Goal: Transaction & Acquisition: Purchase product/service

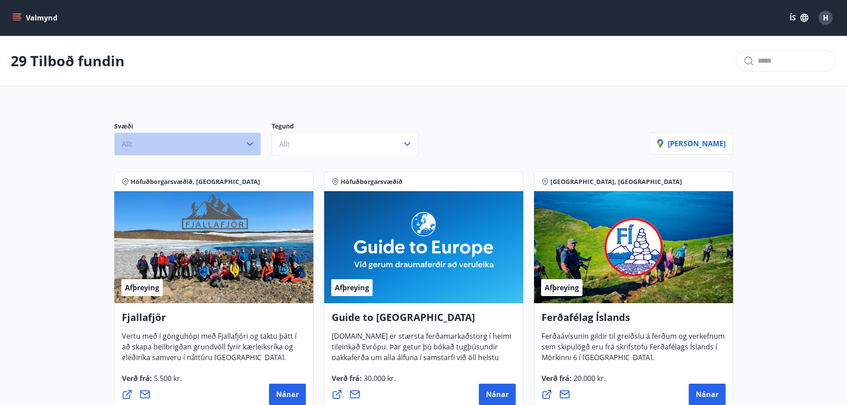
click at [159, 142] on button "Allt" at bounding box center [187, 143] width 147 height 23
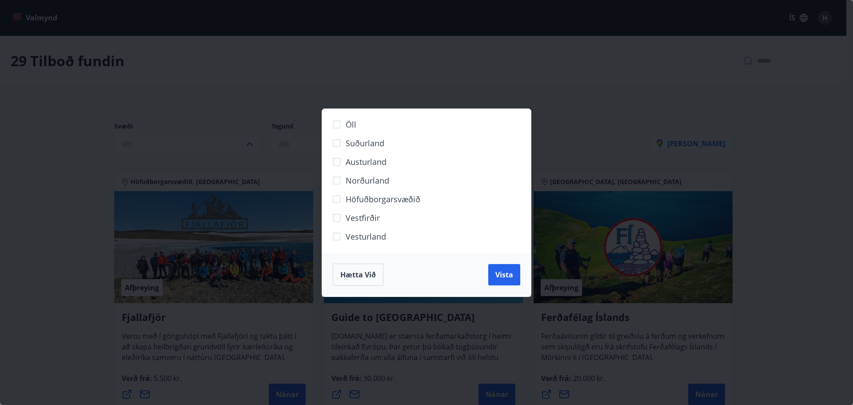
click at [258, 88] on div "Öll Suðurland [GEOGRAPHIC_DATA] Norðurland Höfuðborgarsvæðið [GEOGRAPHIC_DATA] …" at bounding box center [426, 202] width 853 height 405
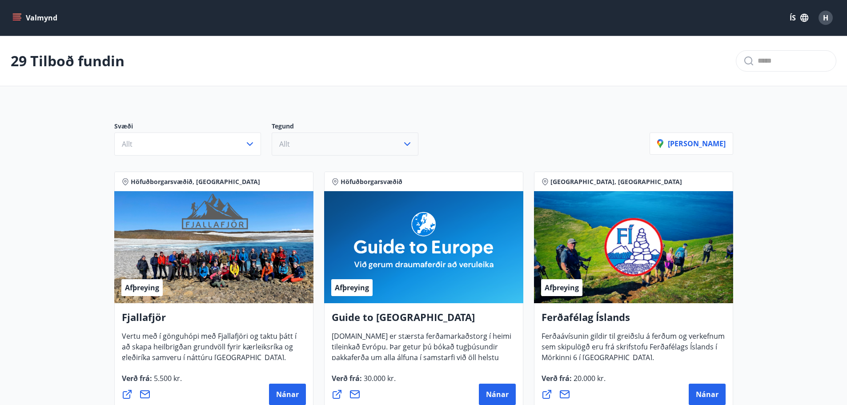
click at [281, 142] on span "Allt" at bounding box center [284, 144] width 11 height 10
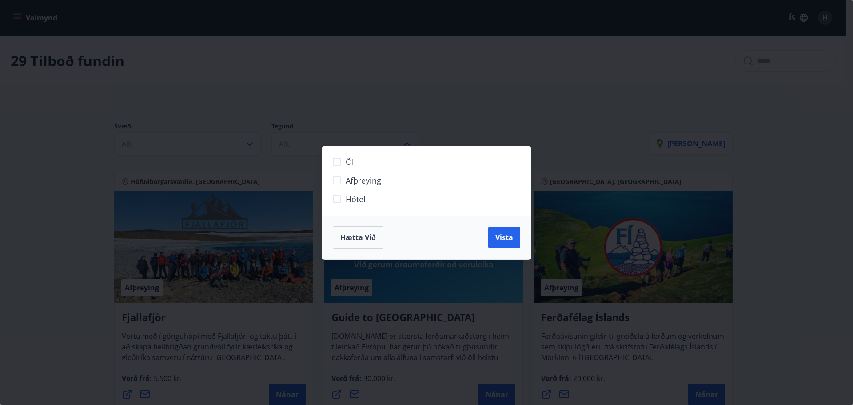
click at [348, 200] on span "Hótel" at bounding box center [356, 199] width 20 height 12
click at [515, 238] on button "Vista" at bounding box center [504, 237] width 32 height 21
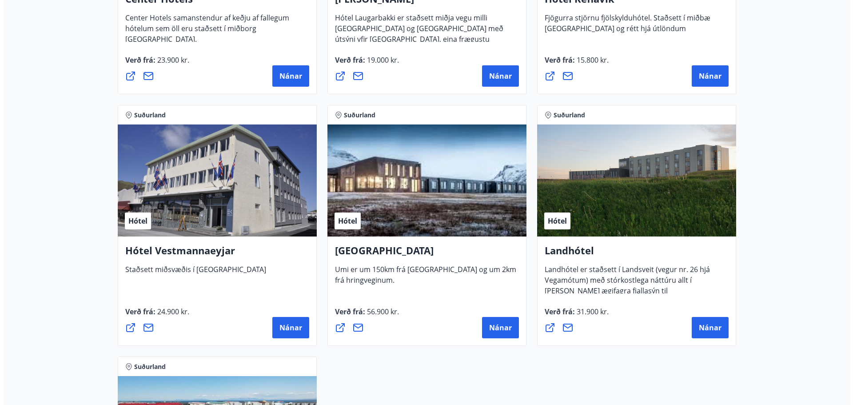
scroll to position [2044, 0]
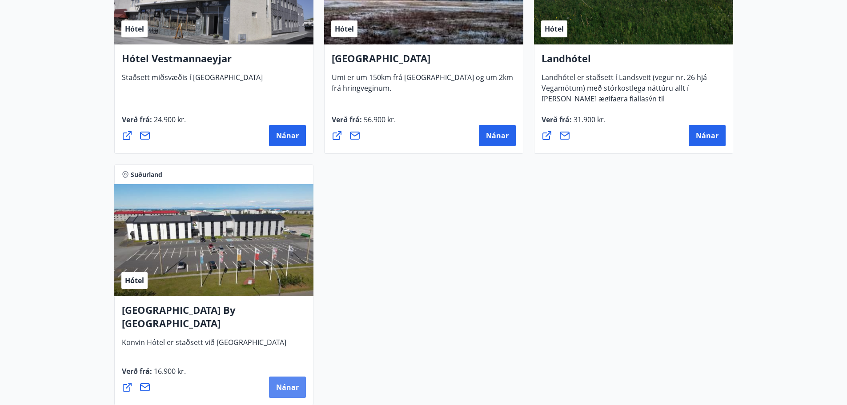
click at [292, 388] on span "Nánar" at bounding box center [287, 387] width 23 height 10
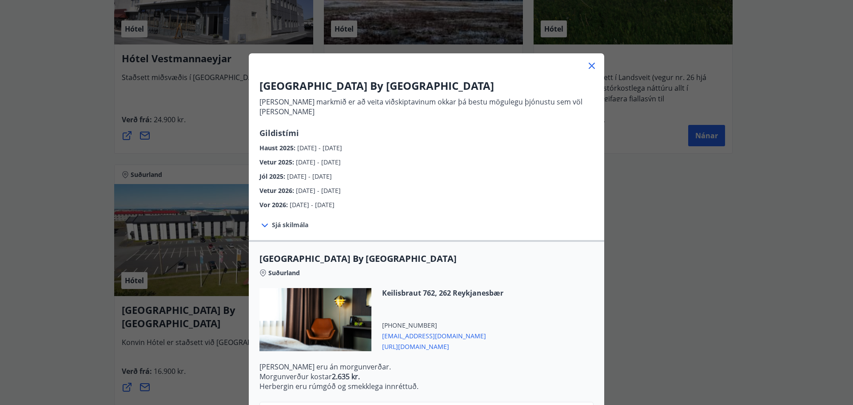
click at [292, 167] on div "Jól 2025 : [DATE] - [DATE]" at bounding box center [427, 174] width 334 height 14
click at [305, 158] on span "[DATE] - [DATE]" at bounding box center [318, 162] width 45 height 8
click at [307, 144] on span "[DATE] - [DATE]" at bounding box center [319, 148] width 45 height 8
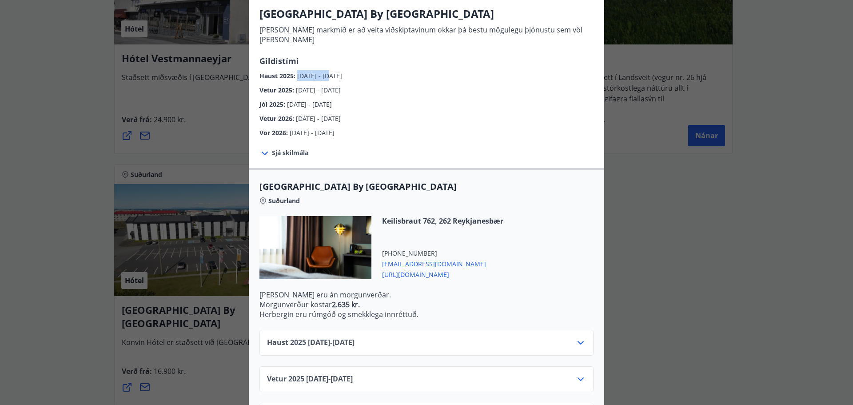
scroll to position [89, 0]
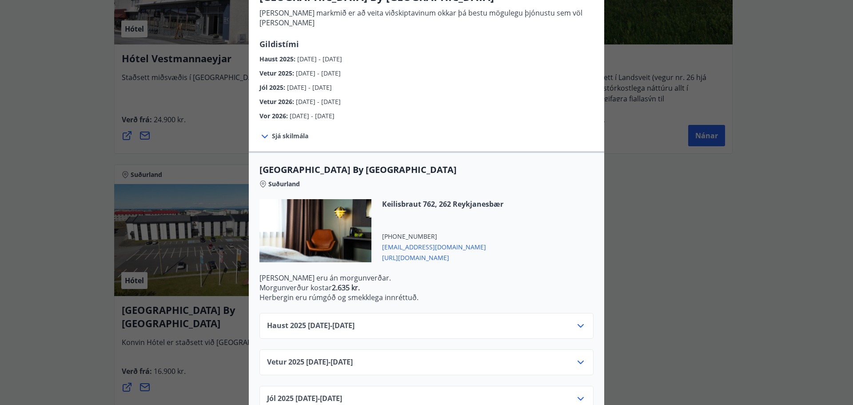
click at [374, 320] on div "Haust [PHONE_NUMBER][DATE] - [DATE]" at bounding box center [426, 329] width 319 height 18
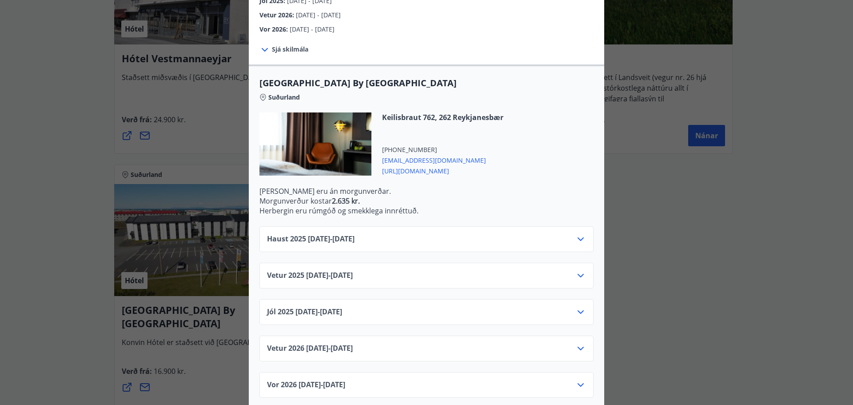
scroll to position [176, 0]
click at [581, 233] on icon at bounding box center [580, 238] width 11 height 11
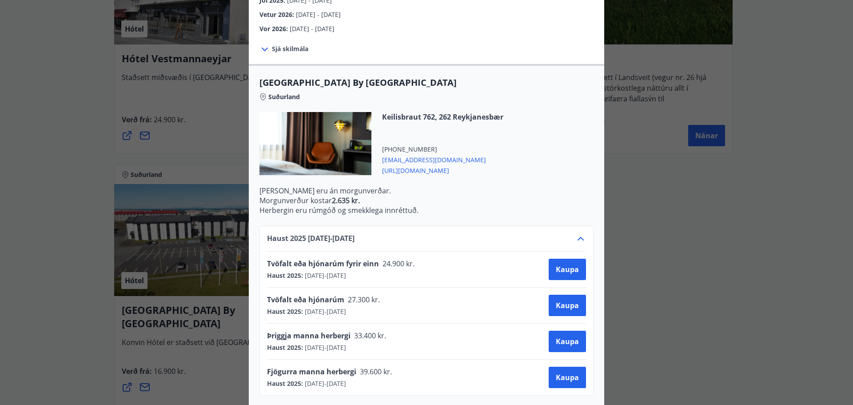
click at [364, 259] on span "Tvöfalt eða hjónarúm fyrir einn" at bounding box center [323, 264] width 112 height 10
click at [359, 295] on span "27.300 kr." at bounding box center [363, 300] width 38 height 10
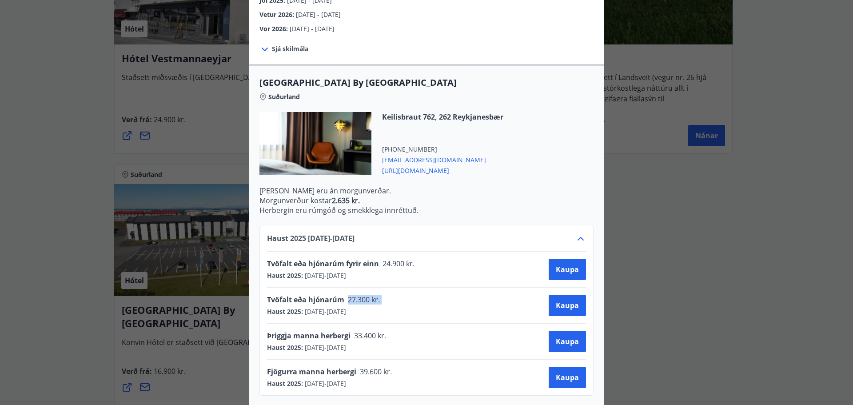
click at [358, 295] on span "27.300 kr." at bounding box center [363, 300] width 38 height 10
click at [346, 307] on span "[DATE] - [DATE]" at bounding box center [324, 311] width 43 height 9
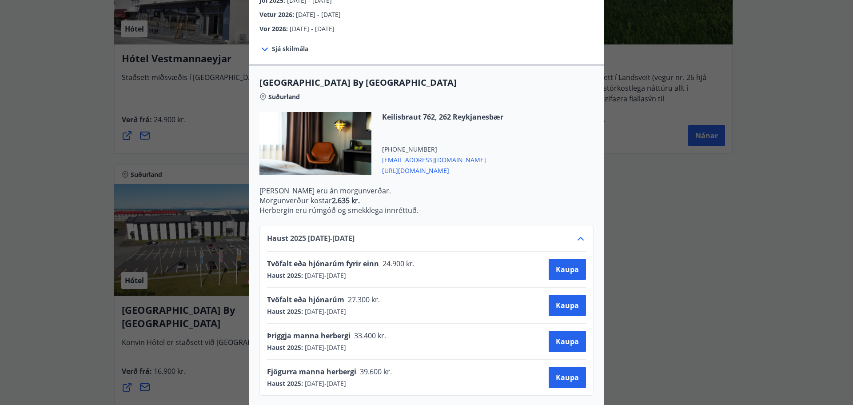
click at [346, 307] on span "[DATE] - [DATE]" at bounding box center [324, 311] width 43 height 9
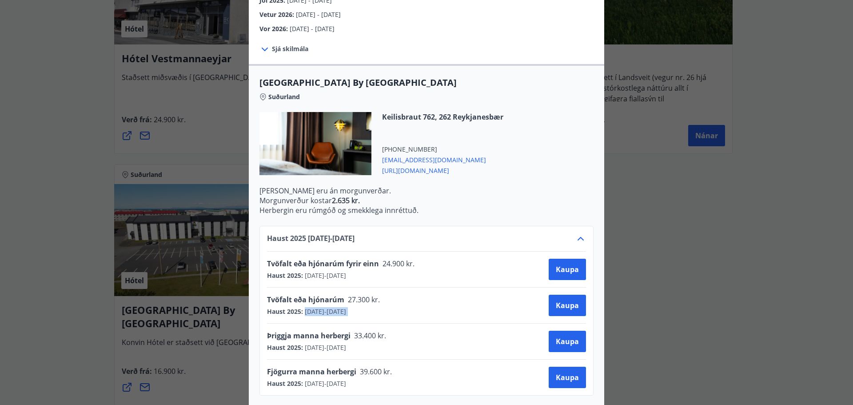
click at [346, 307] on span "[DATE] - [DATE]" at bounding box center [324, 311] width 43 height 9
click at [360, 295] on span "27.300 kr." at bounding box center [363, 300] width 38 height 10
click at [346, 307] on span "[DATE] - [DATE]" at bounding box center [324, 311] width 43 height 9
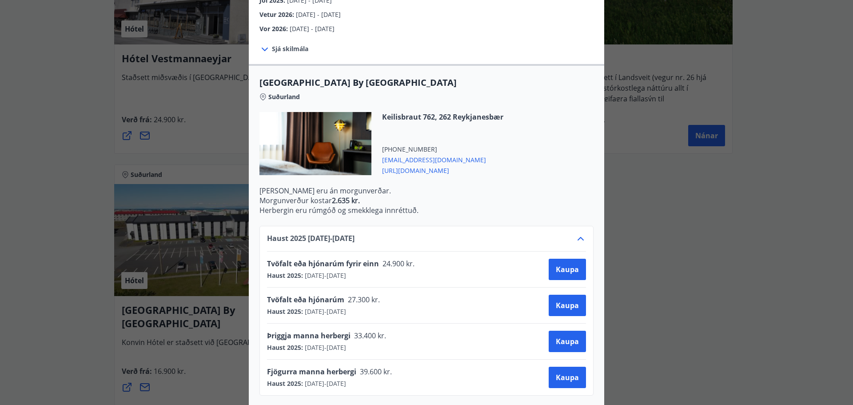
click at [346, 307] on span "[DATE] - [DATE]" at bounding box center [324, 311] width 43 height 9
click at [339, 333] on div "Þriggja manna herbergi 33.400 kr." at bounding box center [329, 337] width 125 height 12
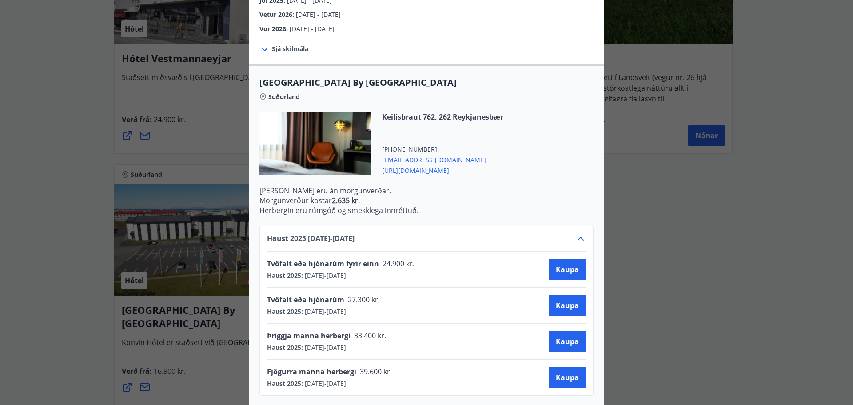
click at [339, 331] on span "Þriggja manna herbergi" at bounding box center [309, 336] width 84 height 10
click at [340, 331] on span "Þriggja manna herbergi" at bounding box center [309, 336] width 84 height 10
click at [355, 331] on span "33.400 kr." at bounding box center [370, 336] width 38 height 10
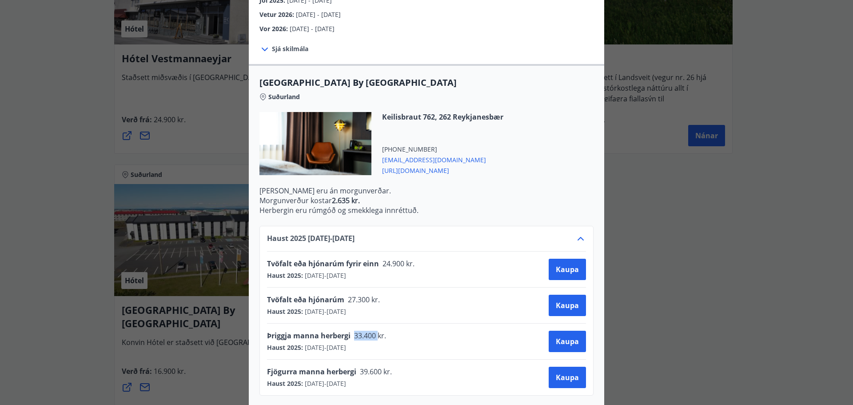
click at [355, 331] on span "33.400 kr." at bounding box center [370, 336] width 38 height 10
click at [559, 336] on span "Kaupa" at bounding box center [567, 341] width 23 height 10
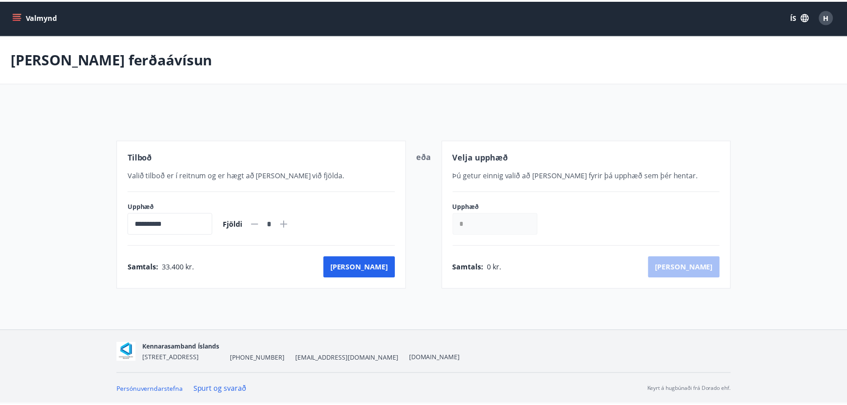
scroll to position [1, 0]
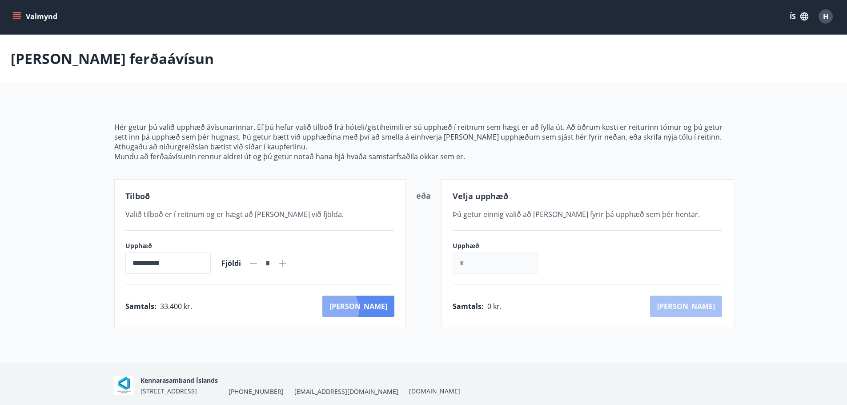
click at [373, 309] on button "[PERSON_NAME]" at bounding box center [358, 306] width 72 height 21
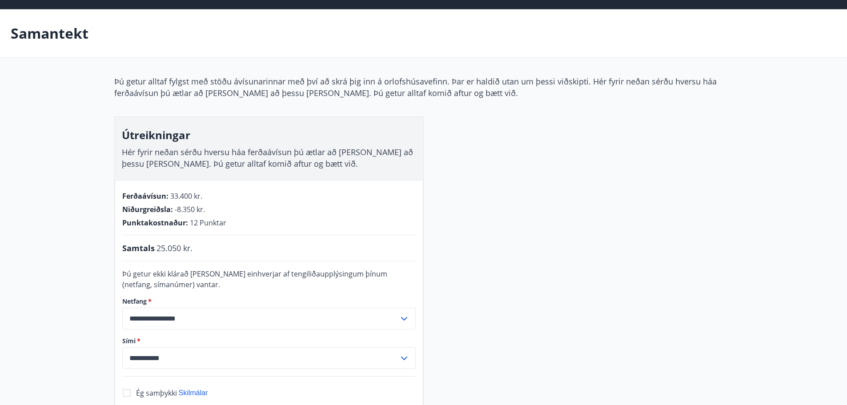
scroll to position [46, 0]
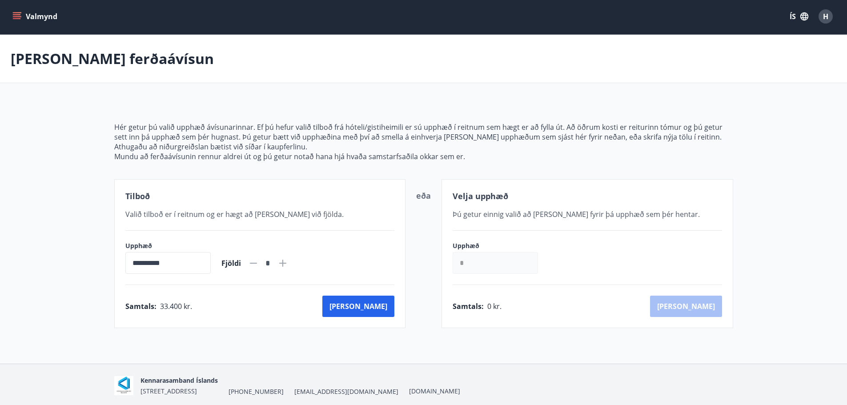
scroll to position [35, 0]
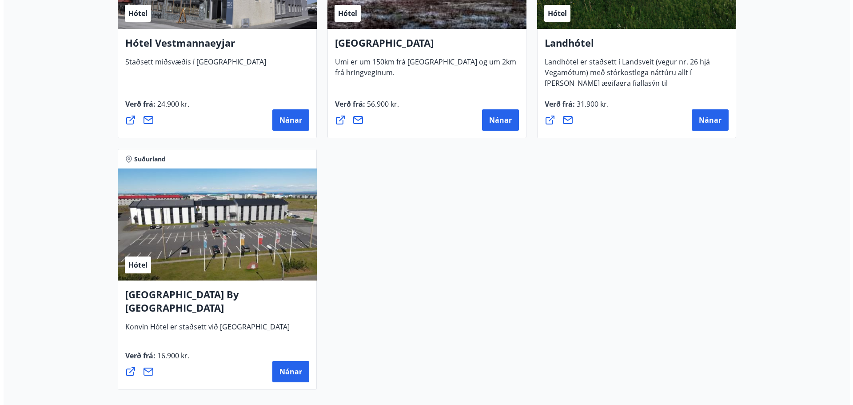
scroll to position [2160, 0]
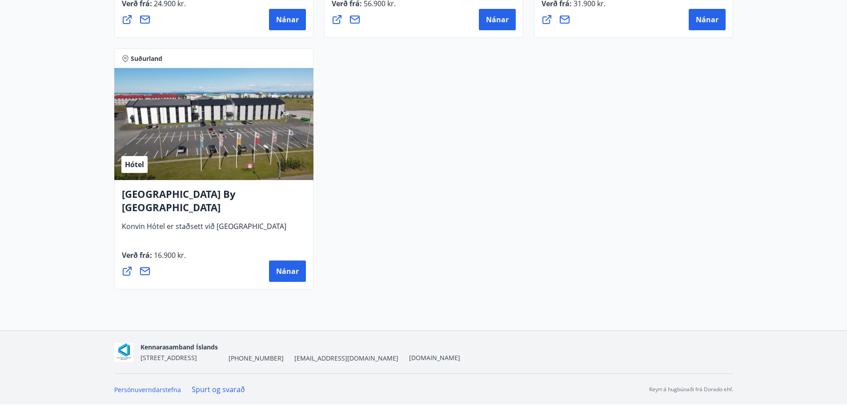
click at [160, 195] on h4 "[GEOGRAPHIC_DATA] By [GEOGRAPHIC_DATA]" at bounding box center [214, 204] width 184 height 34
click at [296, 268] on span "Nánar" at bounding box center [287, 271] width 23 height 10
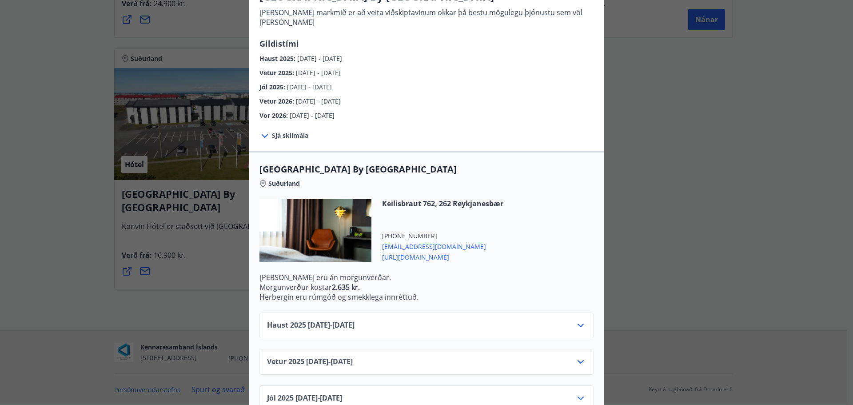
scroll to position [176, 0]
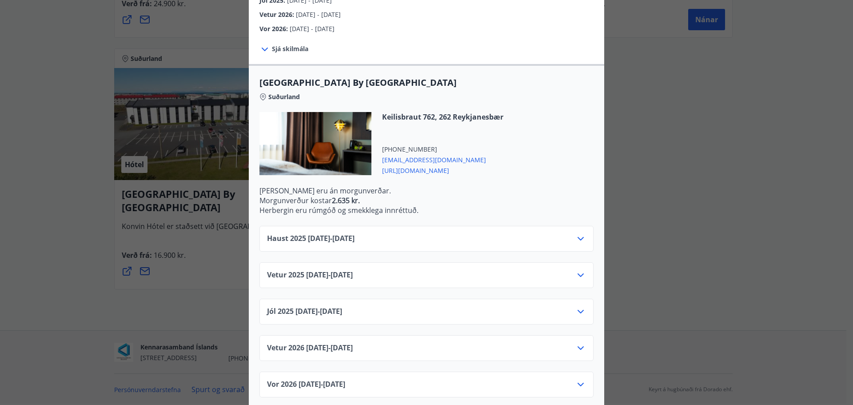
click at [390, 233] on div "Haust [PHONE_NUMBER][DATE] - [DATE]" at bounding box center [426, 242] width 319 height 18
click at [583, 229] on div "Haust [PHONE_NUMBER][DATE] - [DATE]" at bounding box center [427, 239] width 334 height 26
click at [575, 233] on icon at bounding box center [580, 238] width 11 height 11
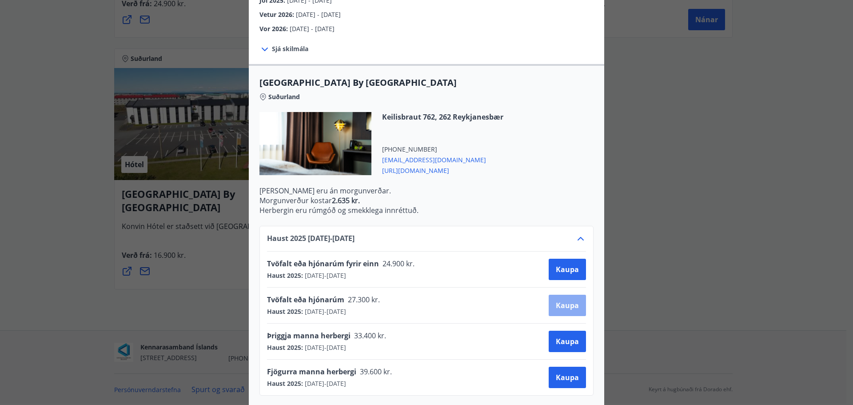
click at [559, 300] on span "Kaupa" at bounding box center [567, 305] width 23 height 10
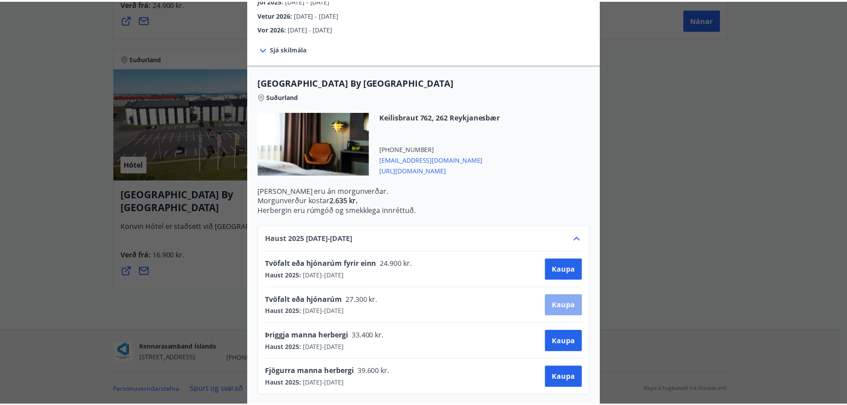
scroll to position [1, 0]
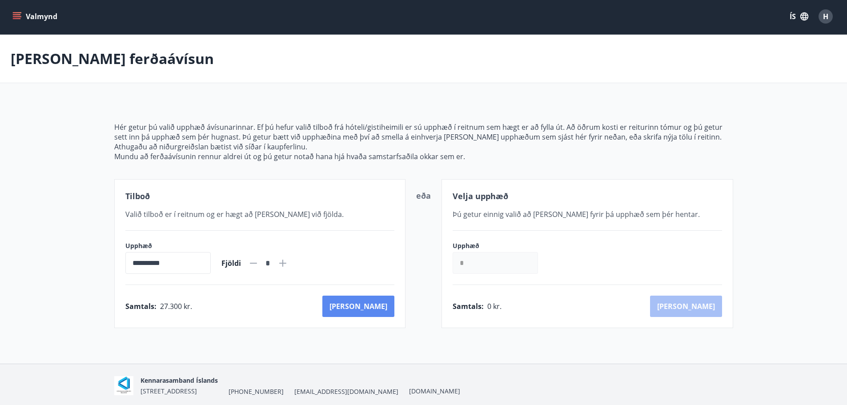
click at [390, 300] on button "[PERSON_NAME]" at bounding box center [358, 306] width 72 height 21
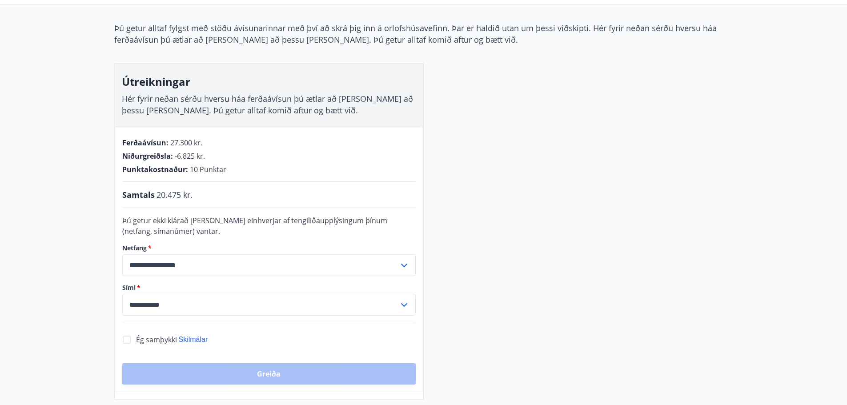
scroll to position [135, 0]
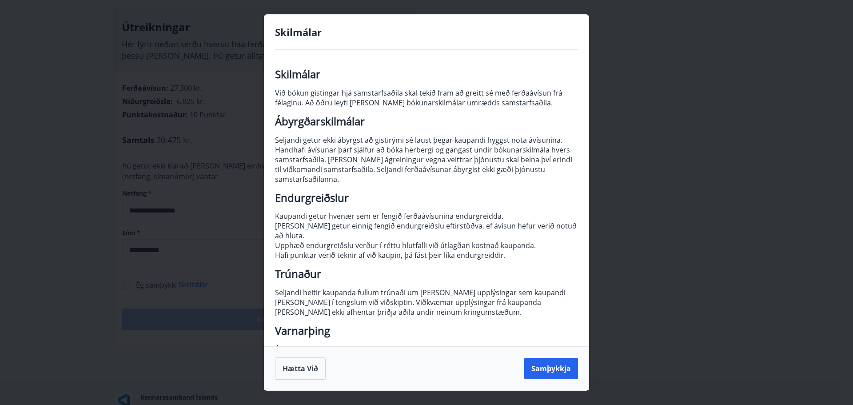
click at [369, 93] on p "Við bókun gistingar hjá samstarfsaðila skal tekið fram að greitt sé með ferðaáv…" at bounding box center [426, 98] width 303 height 20
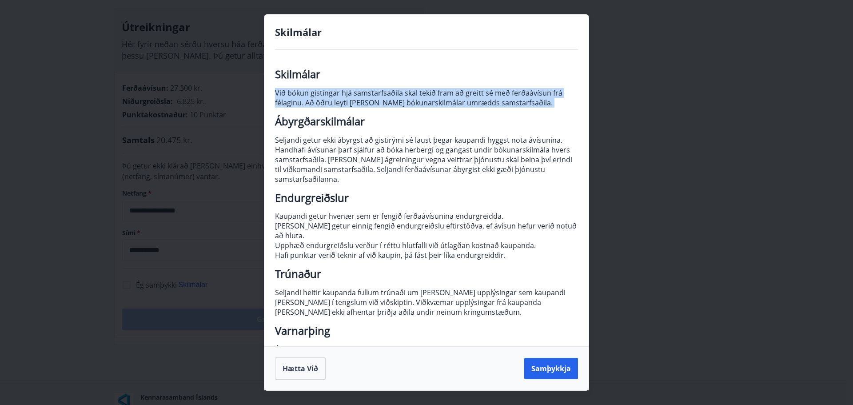
click at [369, 93] on p "Við bókun gistingar hjá samstarfsaðila skal tekið fram að greitt sé með ferðaáv…" at bounding box center [426, 98] width 303 height 20
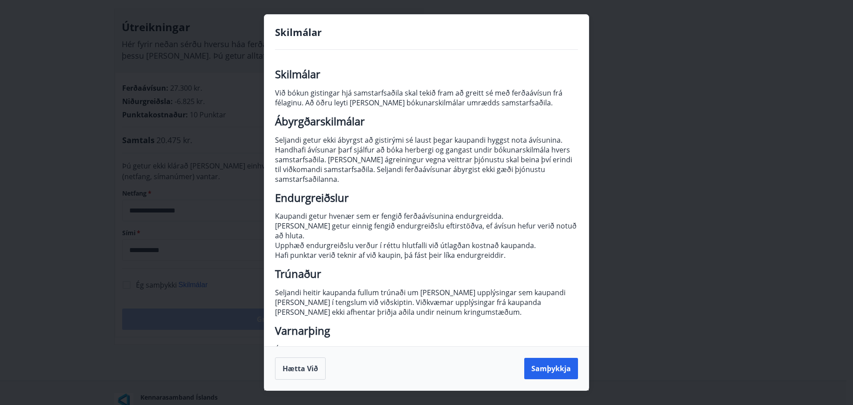
click at [369, 93] on p "Við bókun gistingar hjá samstarfsaðila skal tekið fram að greitt sé með ferðaáv…" at bounding box center [426, 98] width 303 height 20
click at [299, 369] on button "Hætta við" at bounding box center [300, 368] width 51 height 22
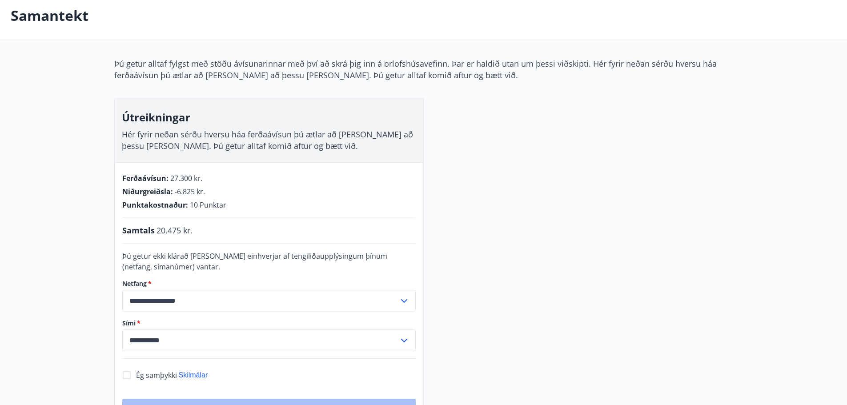
scroll to position [0, 0]
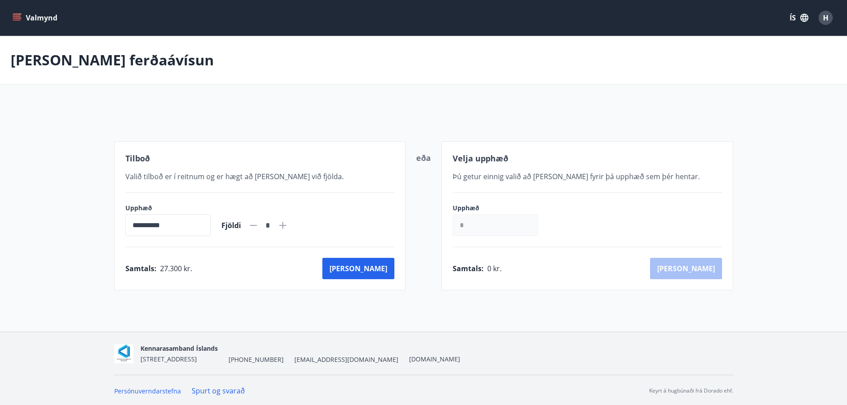
scroll to position [1, 0]
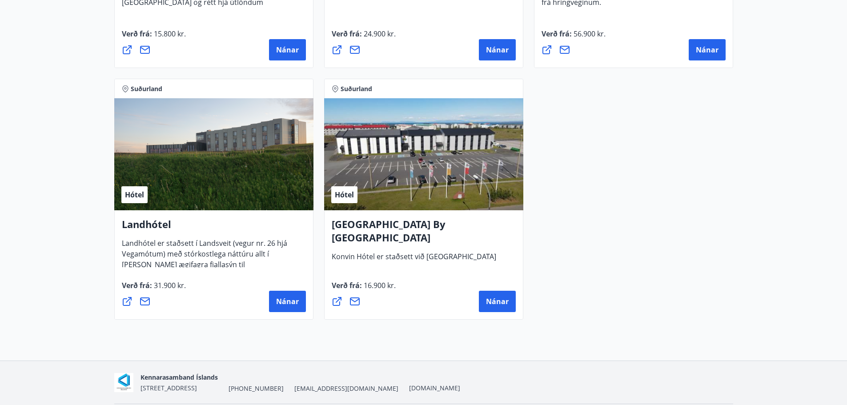
scroll to position [2387, 0]
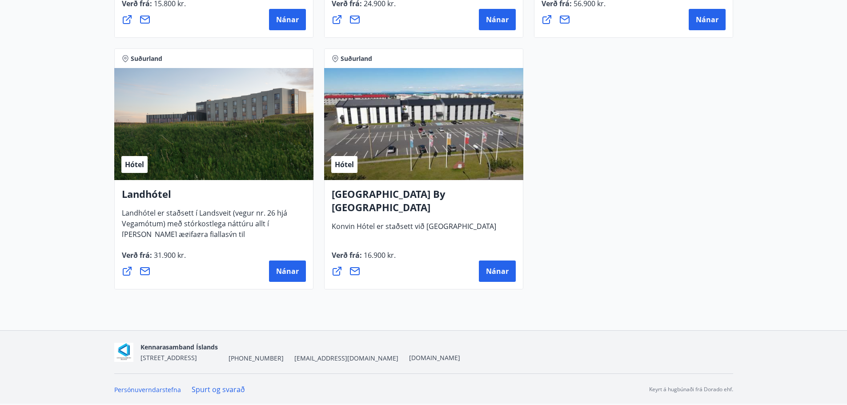
click at [416, 191] on h4 "[GEOGRAPHIC_DATA] By [GEOGRAPHIC_DATA]" at bounding box center [423, 204] width 184 height 34
click at [400, 221] on span "Konvin Hótel er staðsett við [GEOGRAPHIC_DATA]" at bounding box center [413, 229] width 164 height 17
click at [352, 270] on icon at bounding box center [355, 271] width 10 height 8
click at [354, 270] on icon at bounding box center [354, 271] width 11 height 11
click at [504, 273] on span "Nánar" at bounding box center [497, 271] width 23 height 10
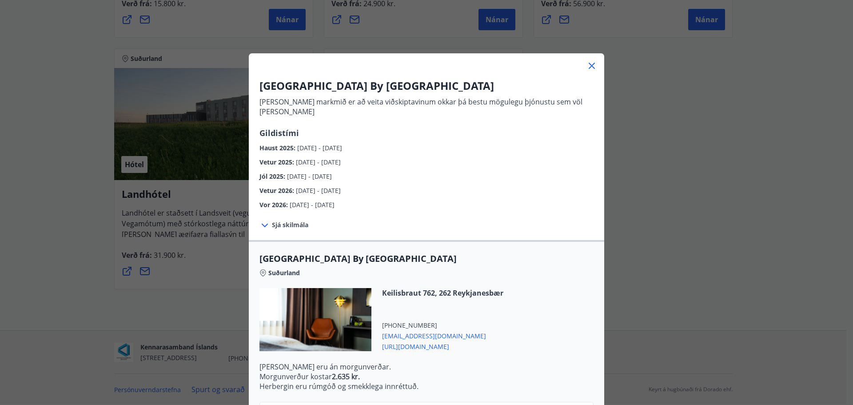
drag, startPoint x: 727, startPoint y: 155, endPoint x: 655, endPoint y: 37, distance: 137.6
click at [727, 155] on div "[GEOGRAPHIC_DATA] By [GEOGRAPHIC_DATA] [PERSON_NAME] markmið er að veita viðski…" at bounding box center [426, 202] width 853 height 405
